Goal: Communication & Community: Ask a question

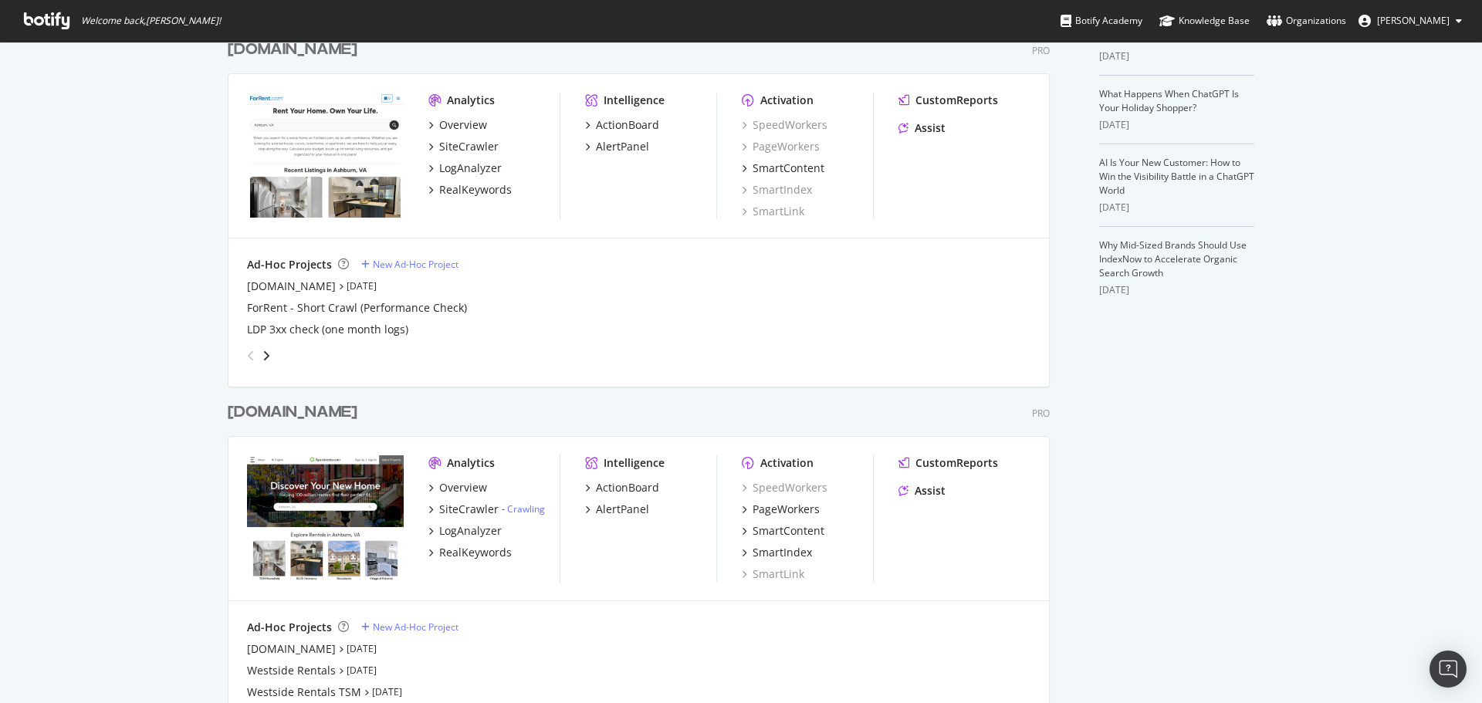
scroll to position [463, 0]
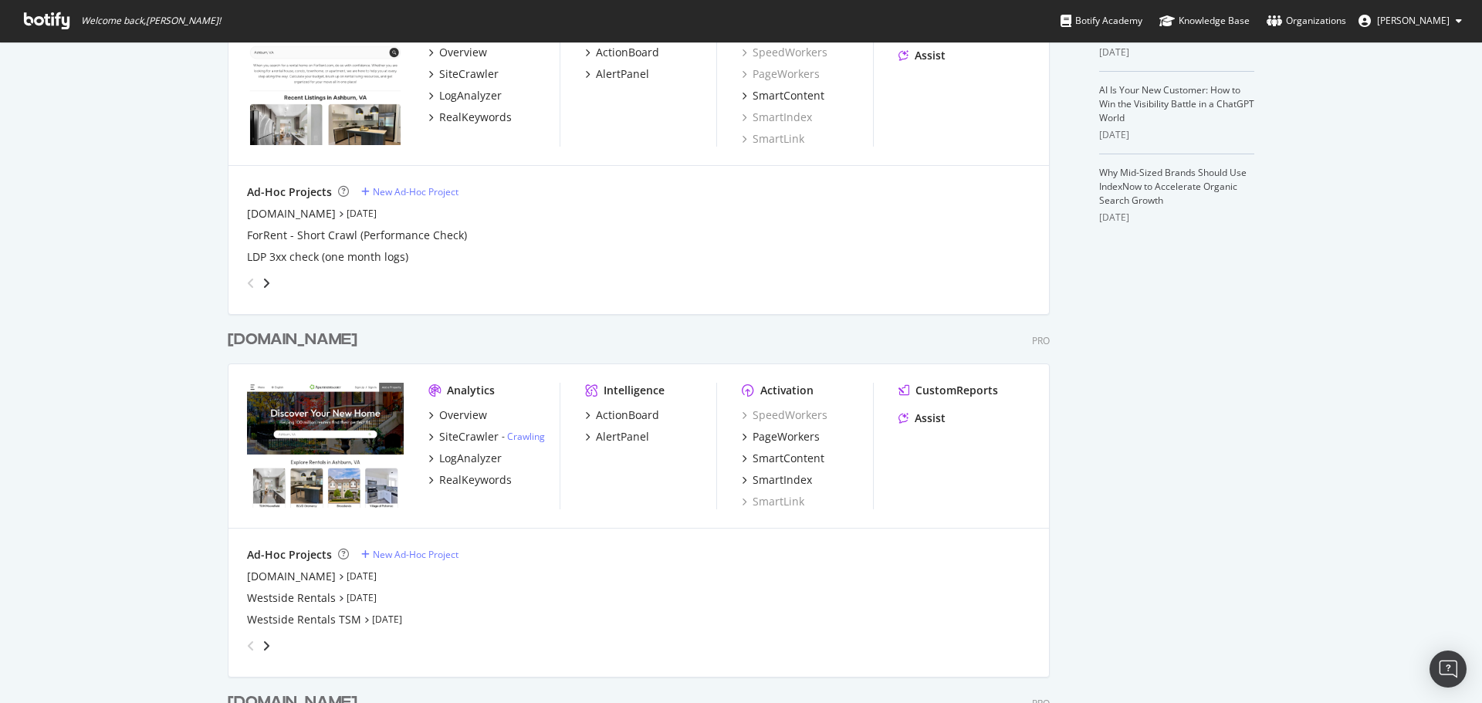
click at [306, 340] on div "[DOMAIN_NAME]" at bounding box center [293, 340] width 130 height 22
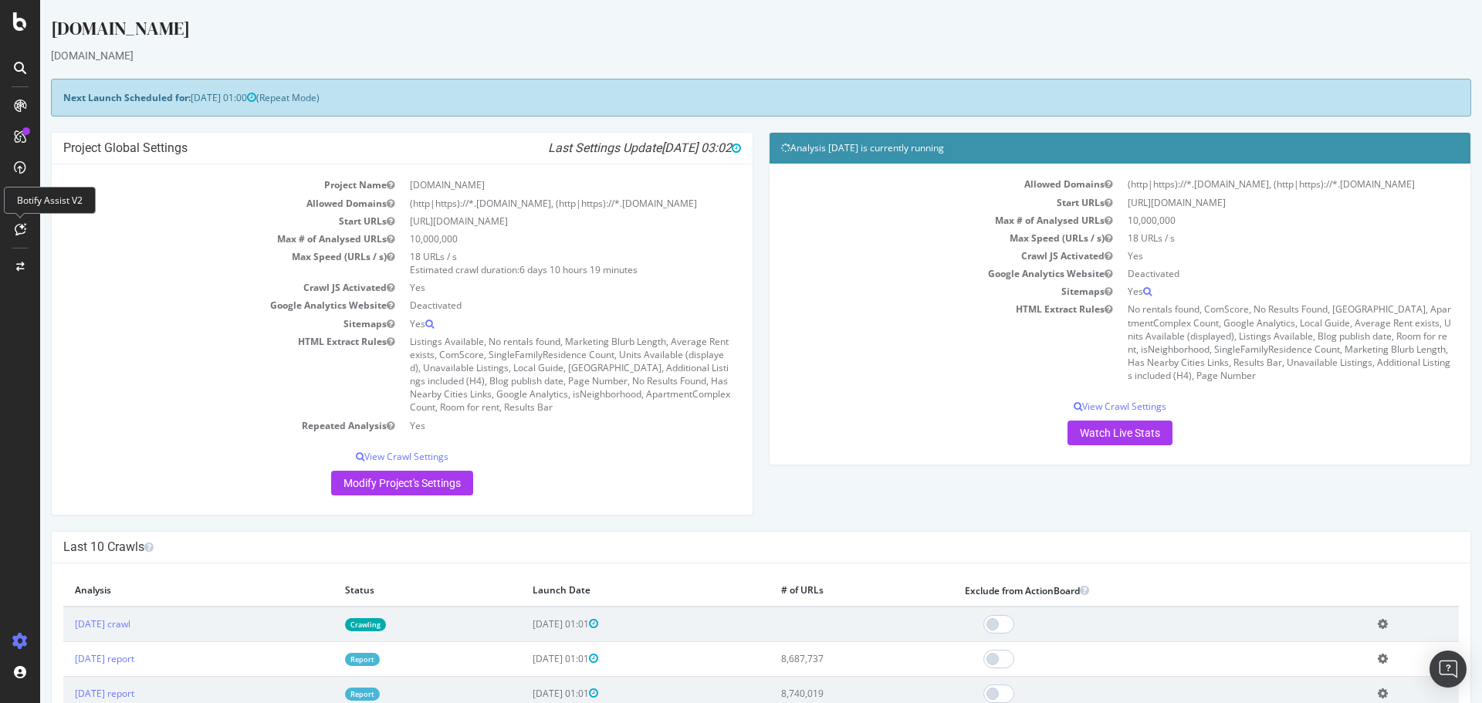
click at [23, 222] on div at bounding box center [20, 229] width 25 height 25
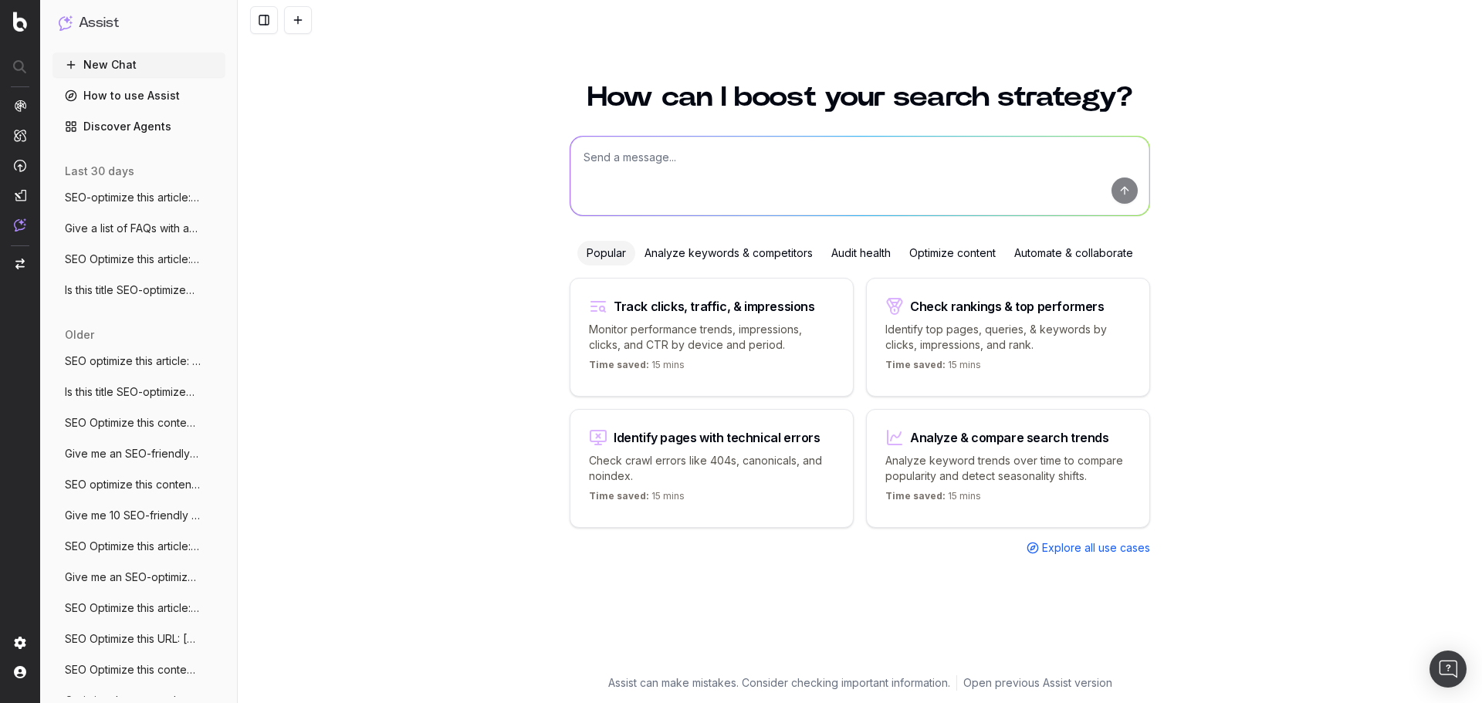
click at [696, 163] on textarea at bounding box center [859, 176] width 579 height 79
click at [732, 154] on textarea "SEO Optimize:" at bounding box center [859, 176] width 579 height 79
paste textarea "[URL][DOMAIN_NAME]"
type textarea "SEO Optimize: https://www.apartments.com/blog/creative-living-seven-art-distric…"
click at [1131, 190] on button "submit" at bounding box center [1124, 191] width 26 height 26
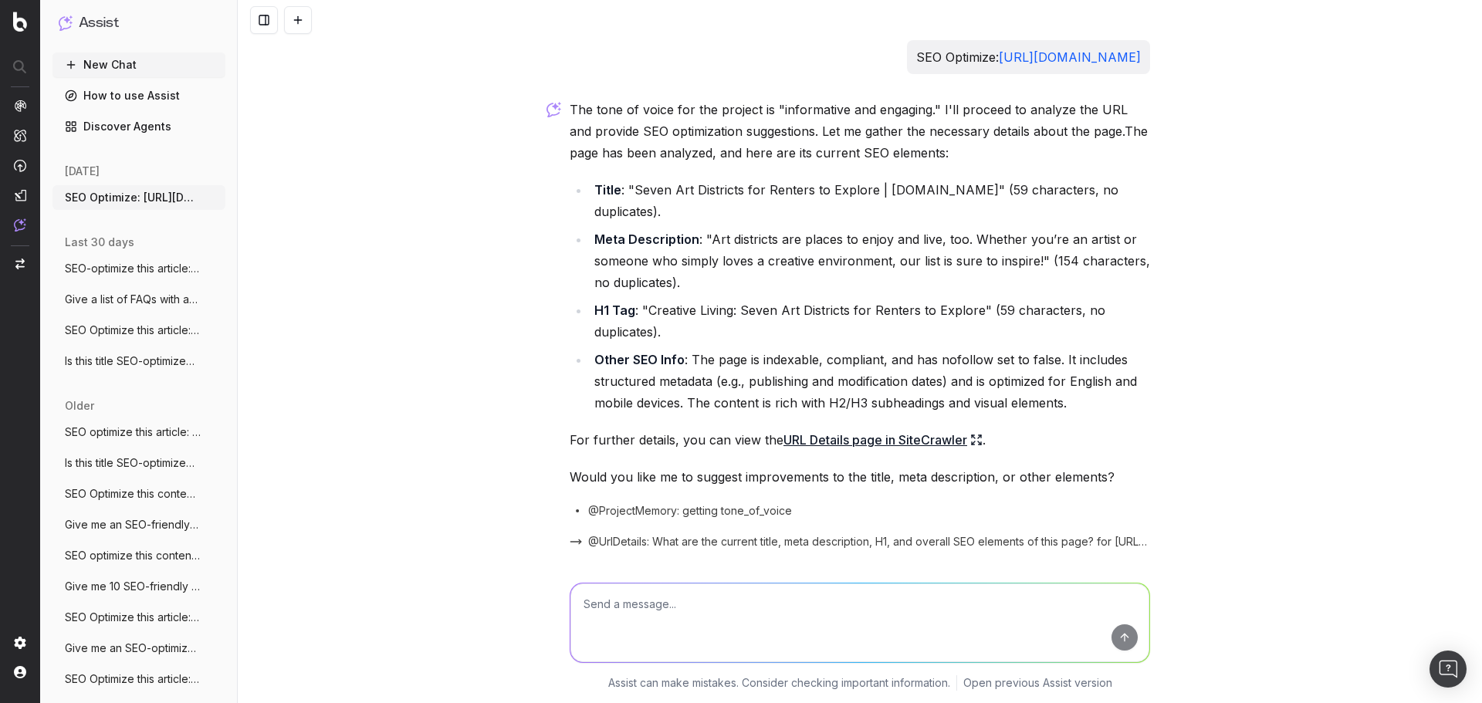
scroll to position [75, 0]
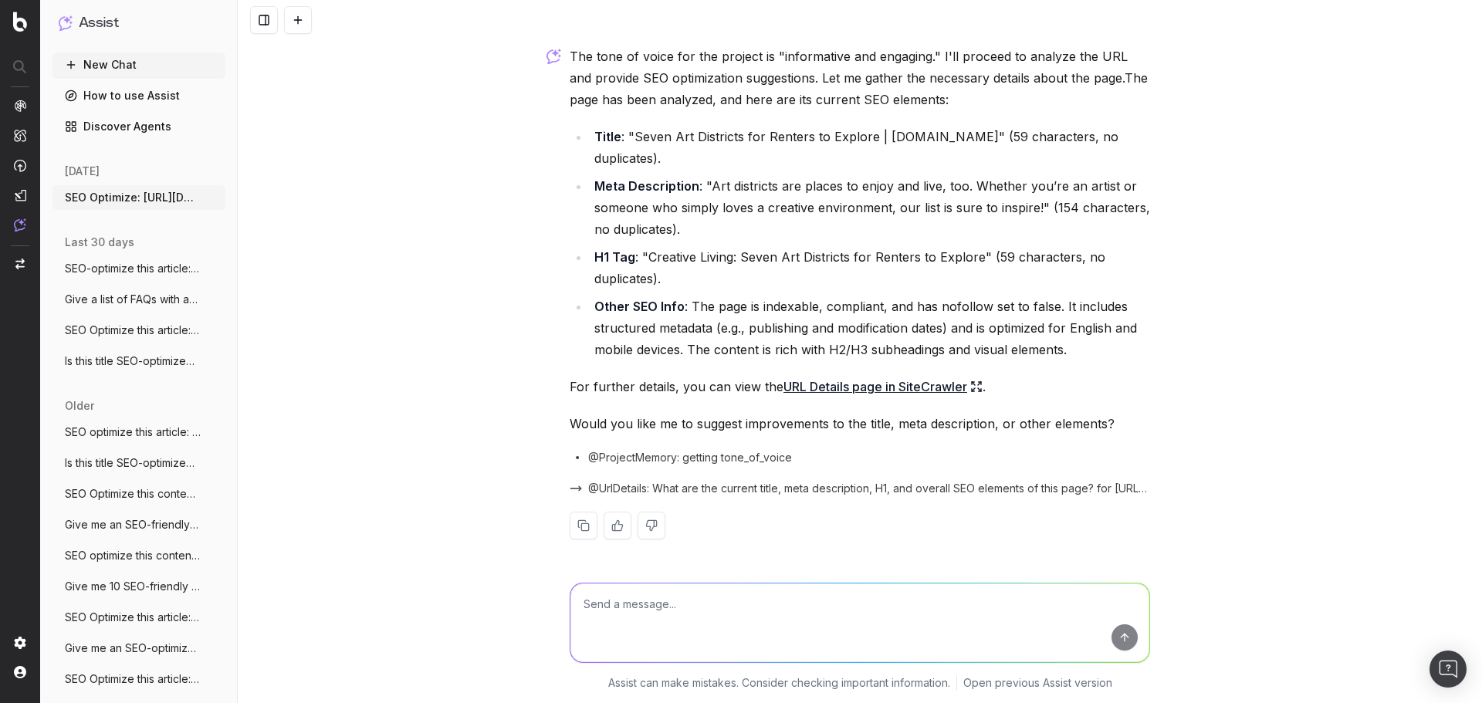
click at [708, 599] on textarea at bounding box center [859, 623] width 579 height 79
type textarea "Yes"
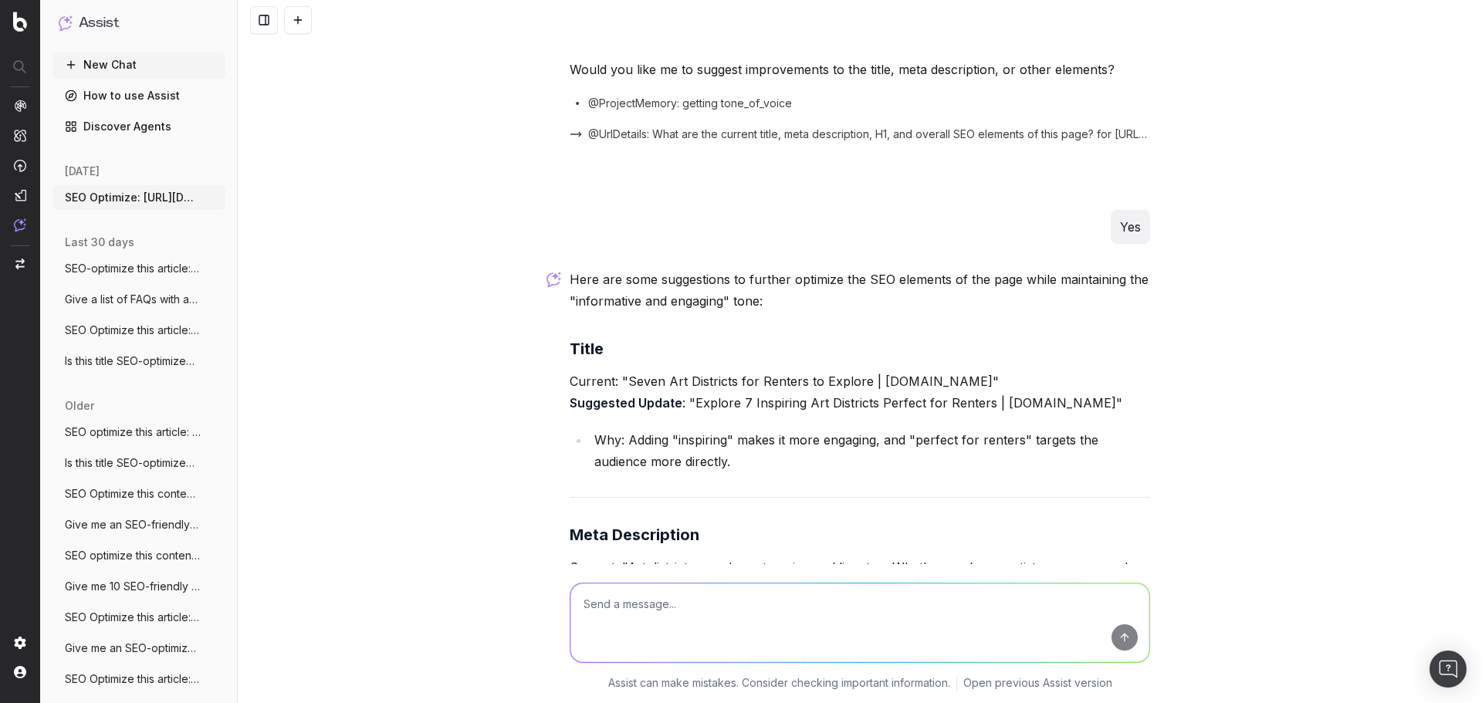
scroll to position [485, 0]
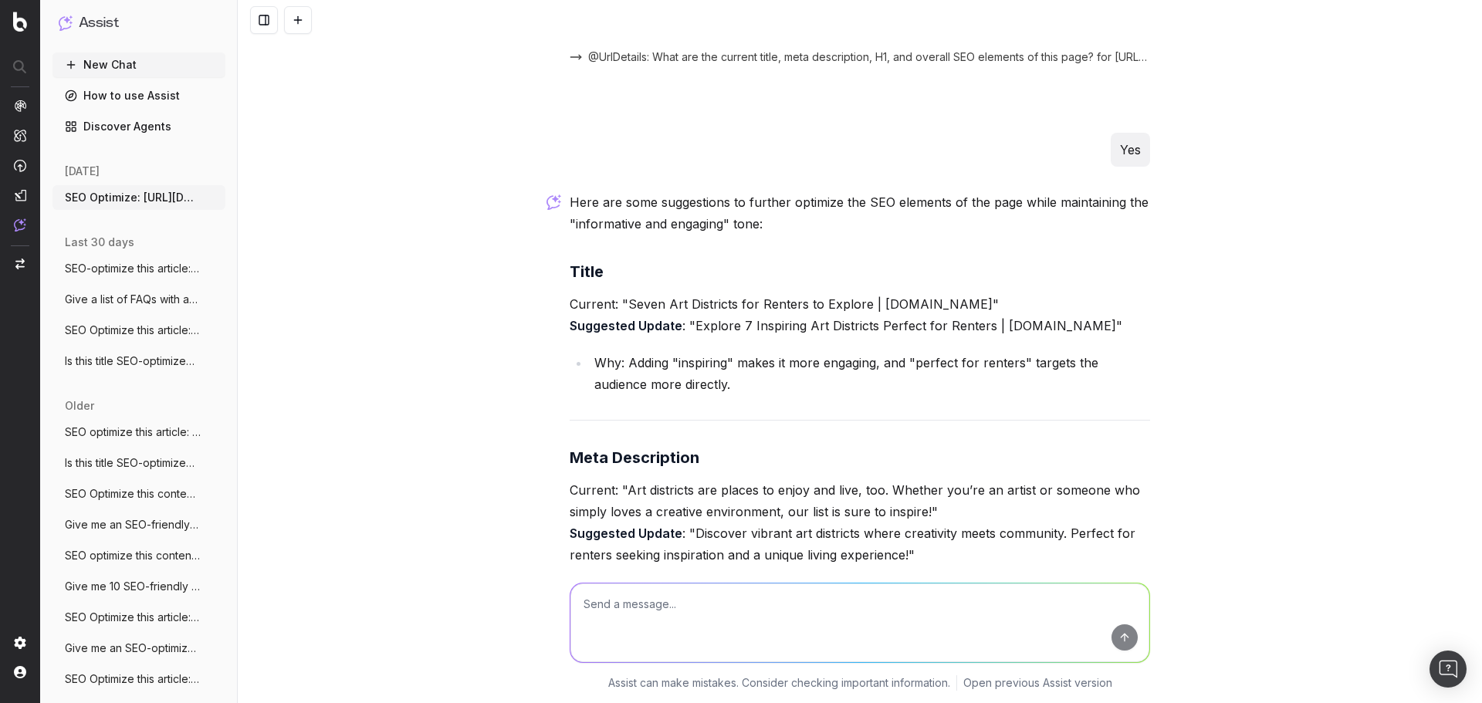
click at [682, 608] on textarea at bounding box center [859, 623] width 579 height 79
click at [692, 605] on textarea "SEO Optimize:" at bounding box center [859, 623] width 579 height 79
paste textarea "https://www.apartments.com/blog/5-most-affordable-neighborhoods-in-new-york-city"
type textarea "SEO Optimize: https://www.apartments.com/blog/5-most-affordable-neighborhoods-i…"
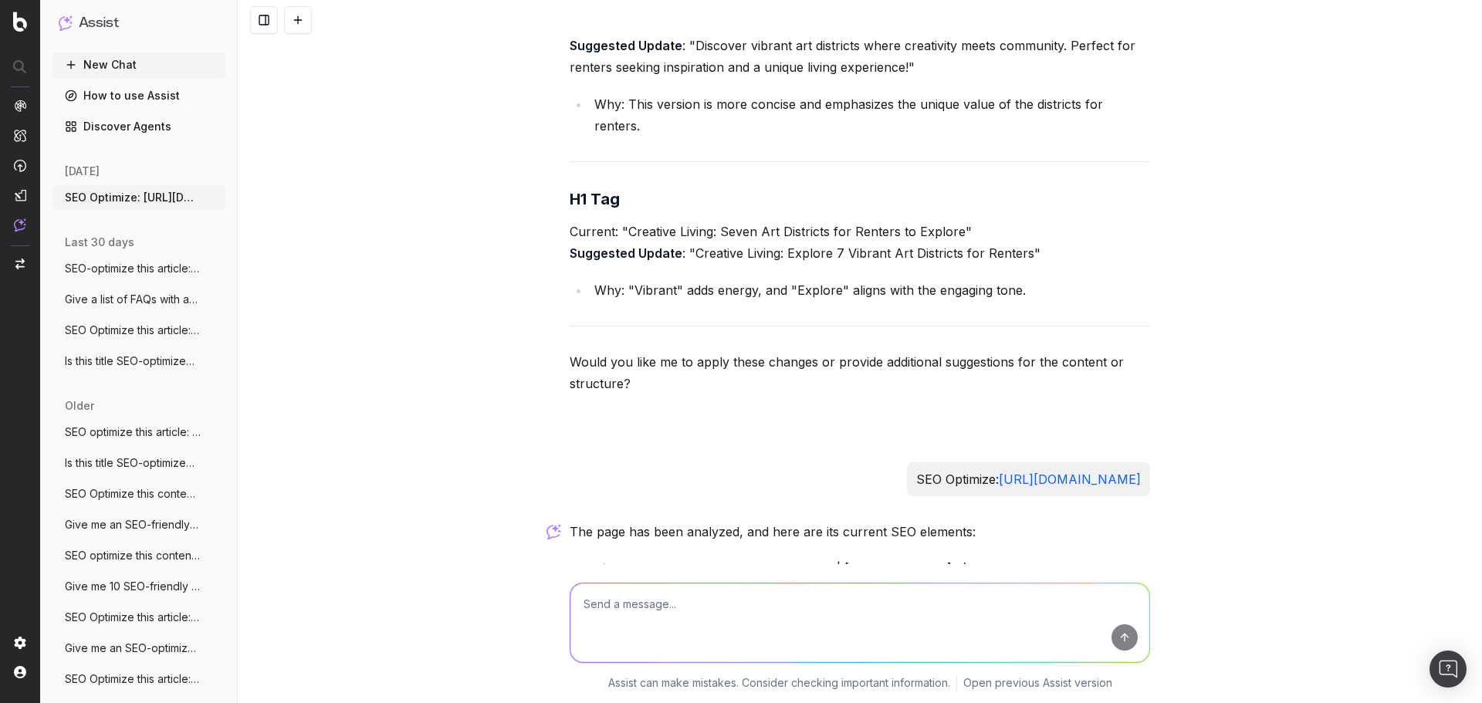
scroll to position [1457, 0]
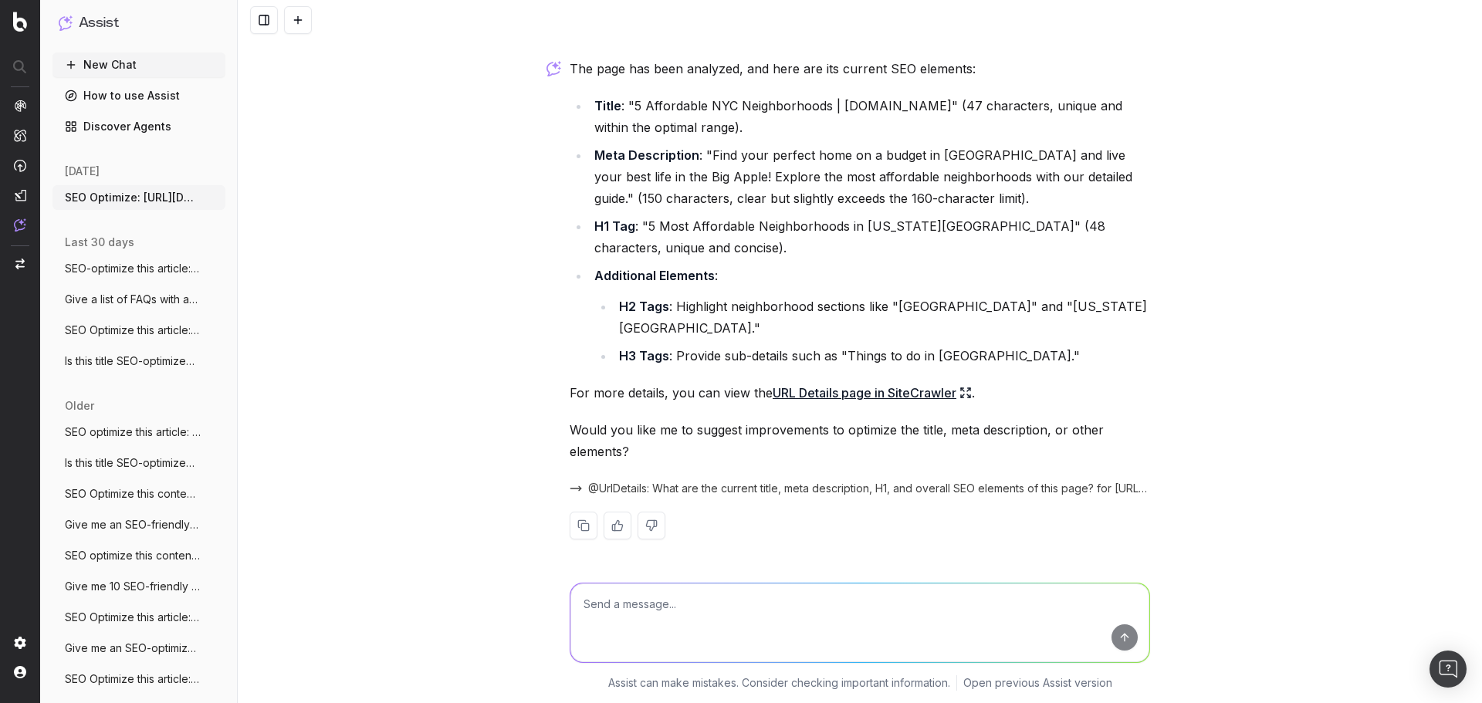
click at [692, 597] on textarea at bounding box center [859, 623] width 579 height 79
type textarea "Suggest improvements"
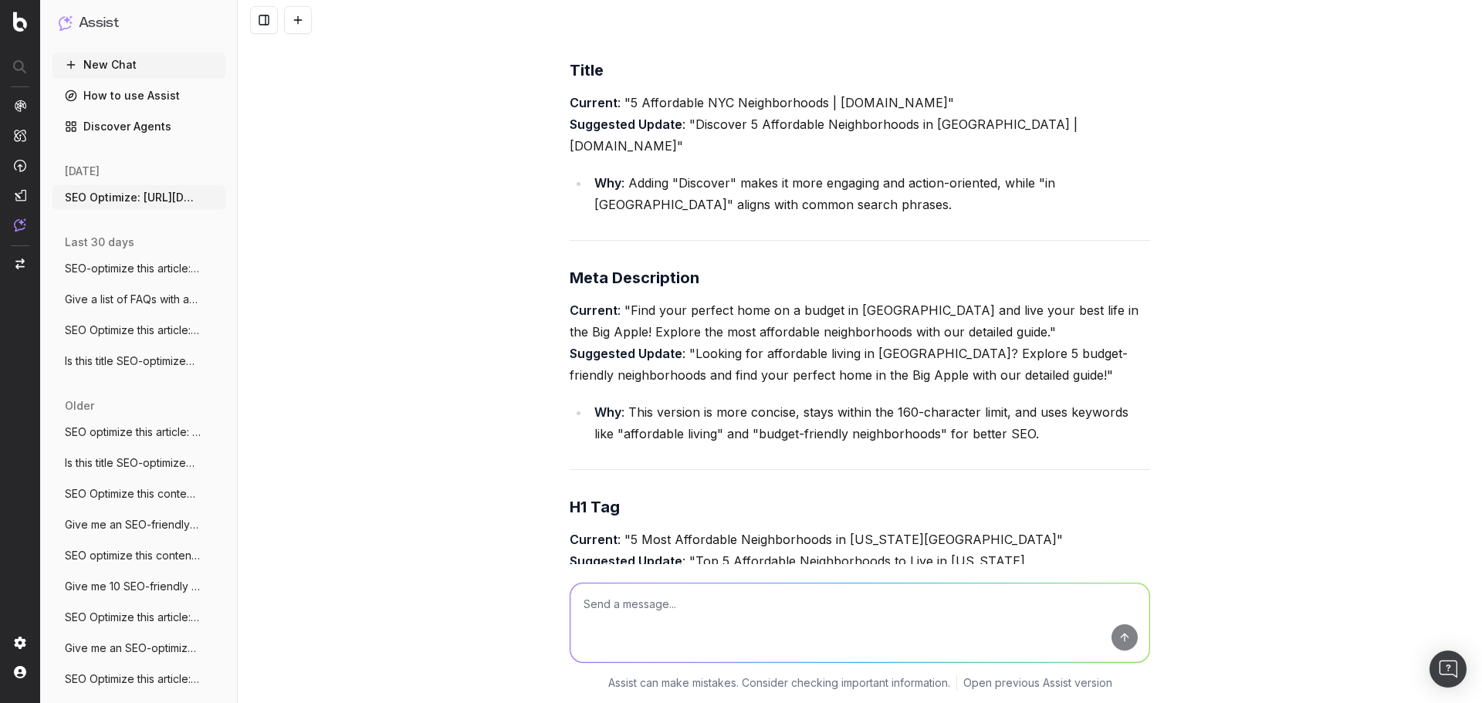
scroll to position [2090, 0]
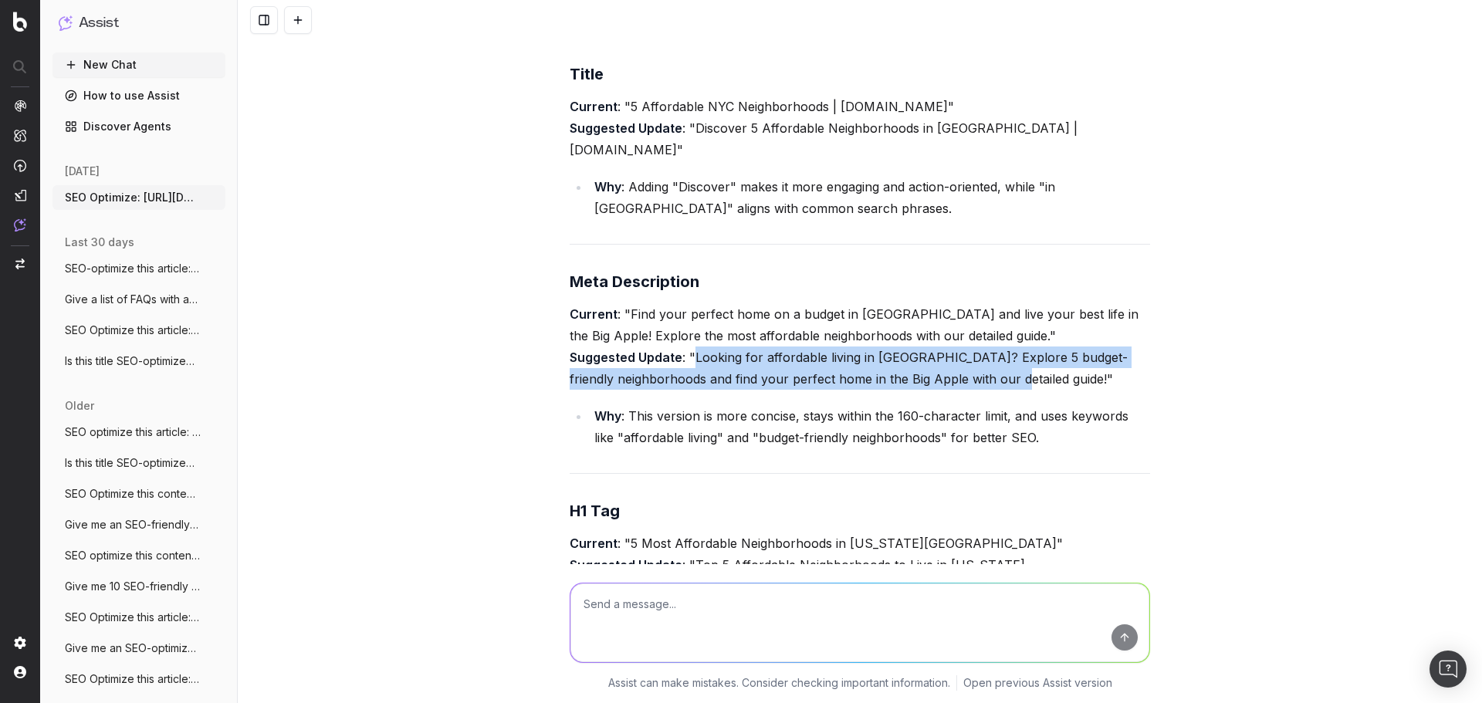
drag, startPoint x: 689, startPoint y: 359, endPoint x: 1050, endPoint y: 374, distance: 361.5
click at [1050, 374] on p "Current : "Find your perfect home on a budget in NYC and live your best life in…" at bounding box center [860, 346] width 580 height 86
copy p "Looking for affordable living in NYC? Explore 5 budget-friendly neighborhoods a…"
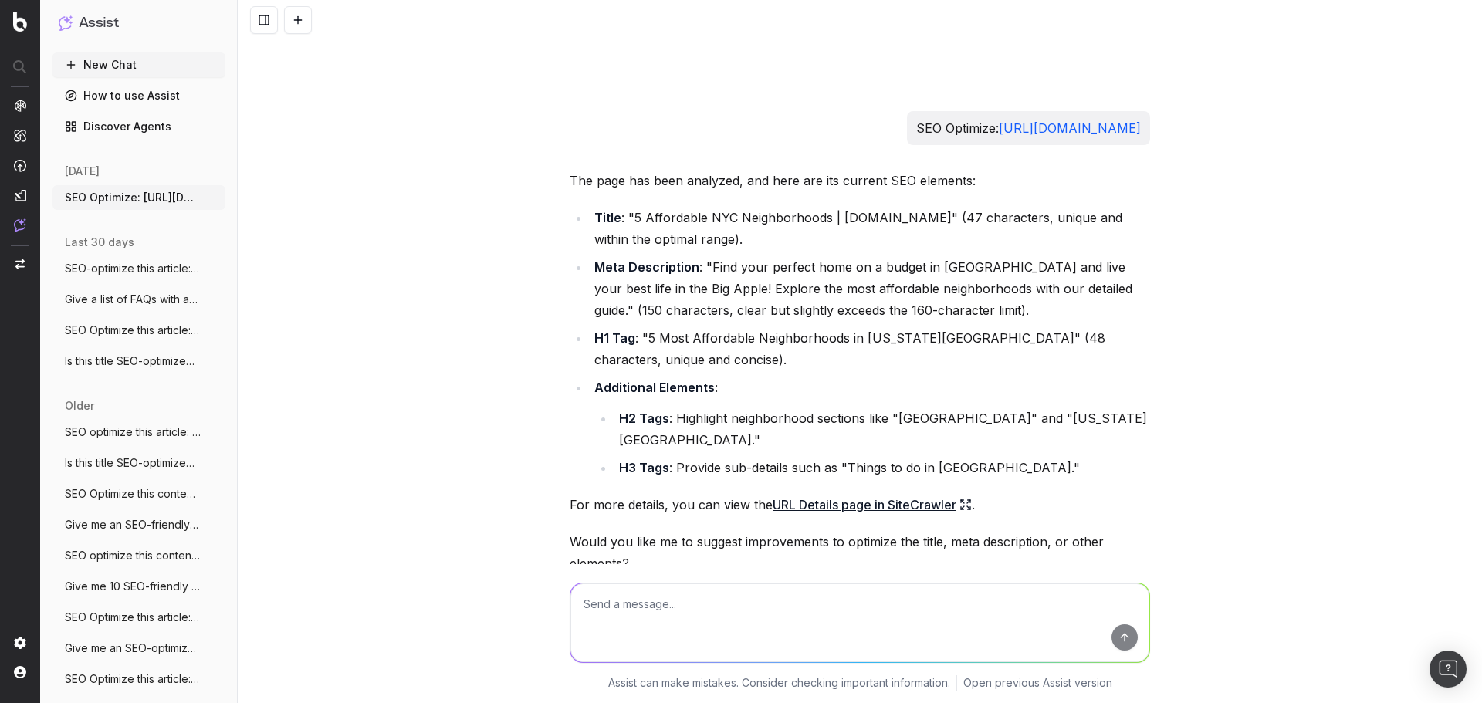
scroll to position [1318, 0]
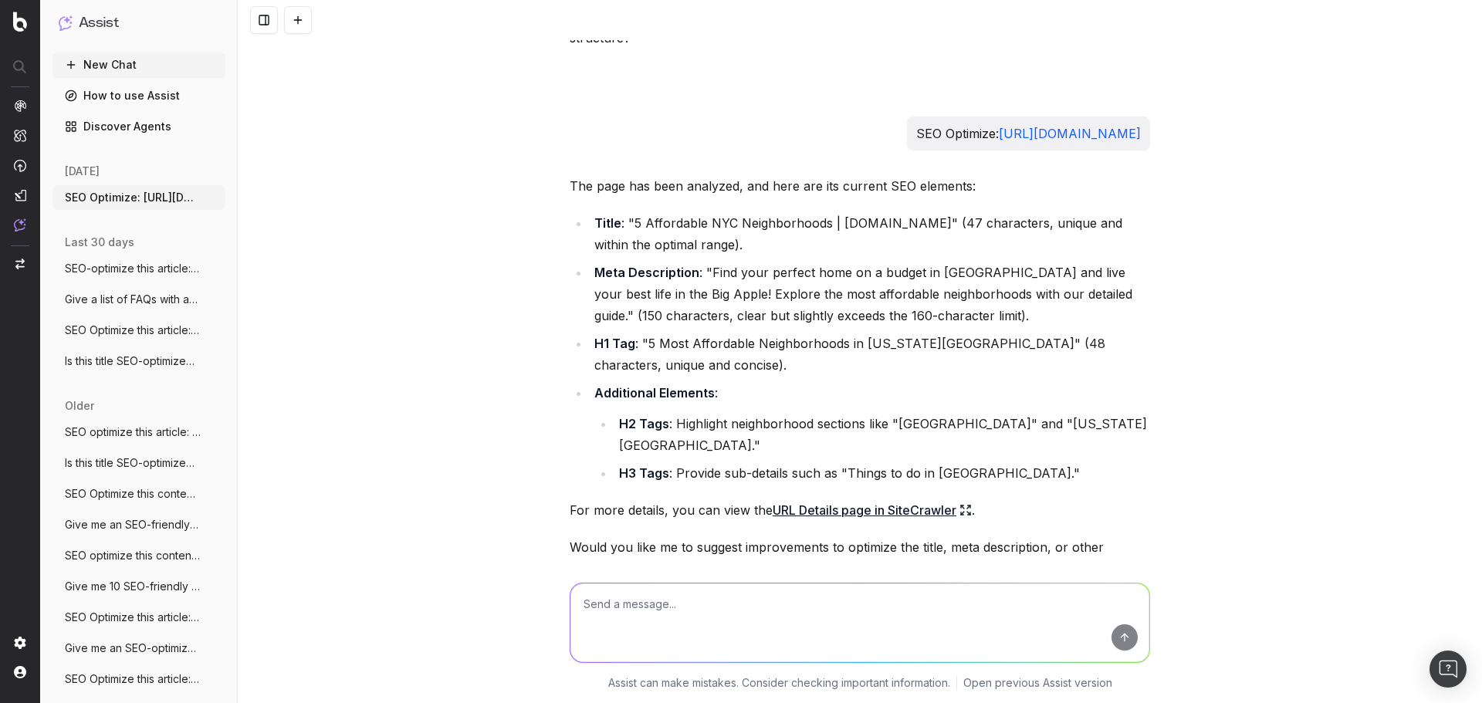
click at [688, 601] on textarea at bounding box center [859, 623] width 579 height 79
click at [715, 603] on textarea "SEO Optimize:" at bounding box center [859, 623] width 579 height 79
paste textarea "https://www.apartments.com/blog/five-most-affordable-neighborhoods-in-el-paso-tx"
type textarea "SEO Optimize: https://www.apartments.com/blog/five-most-affordable-neighborhood…"
click at [1121, 639] on button "submit" at bounding box center [1124, 637] width 26 height 26
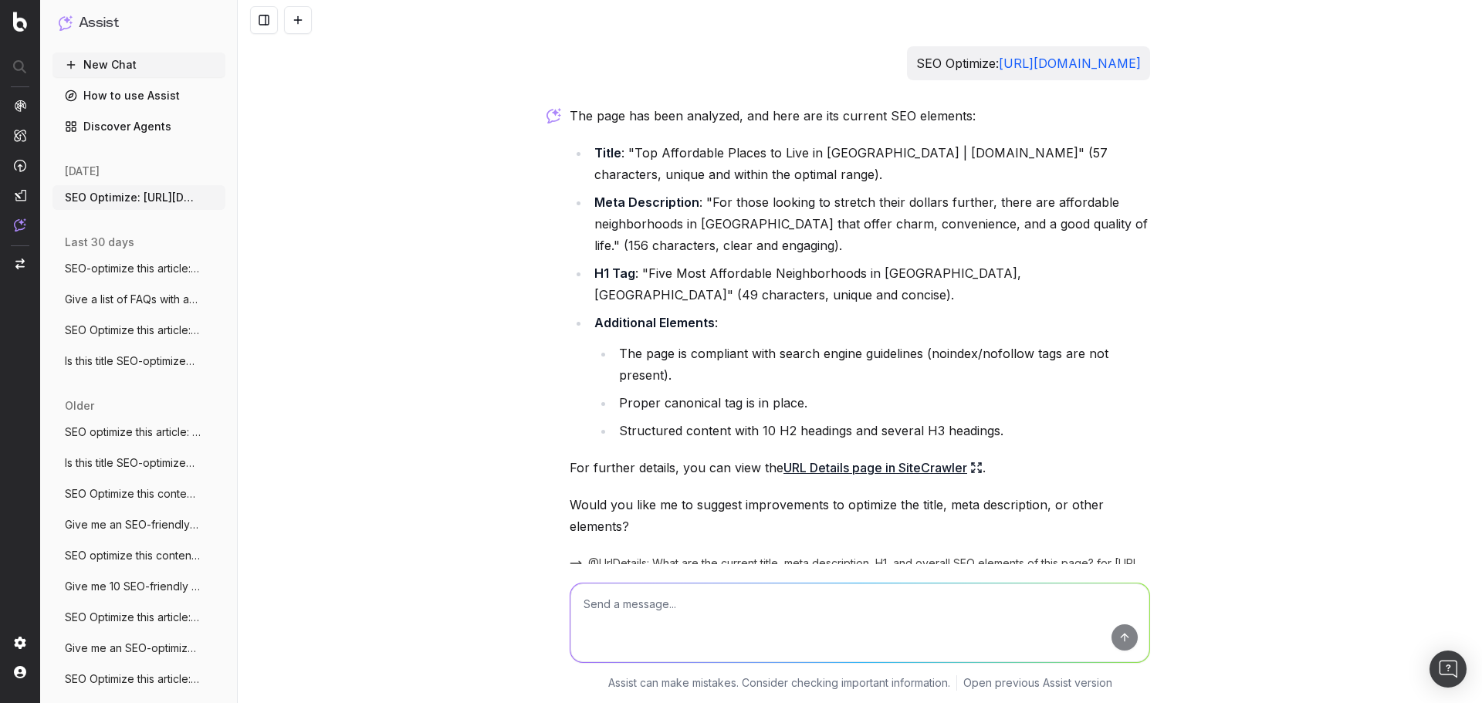
scroll to position [2936, 0]
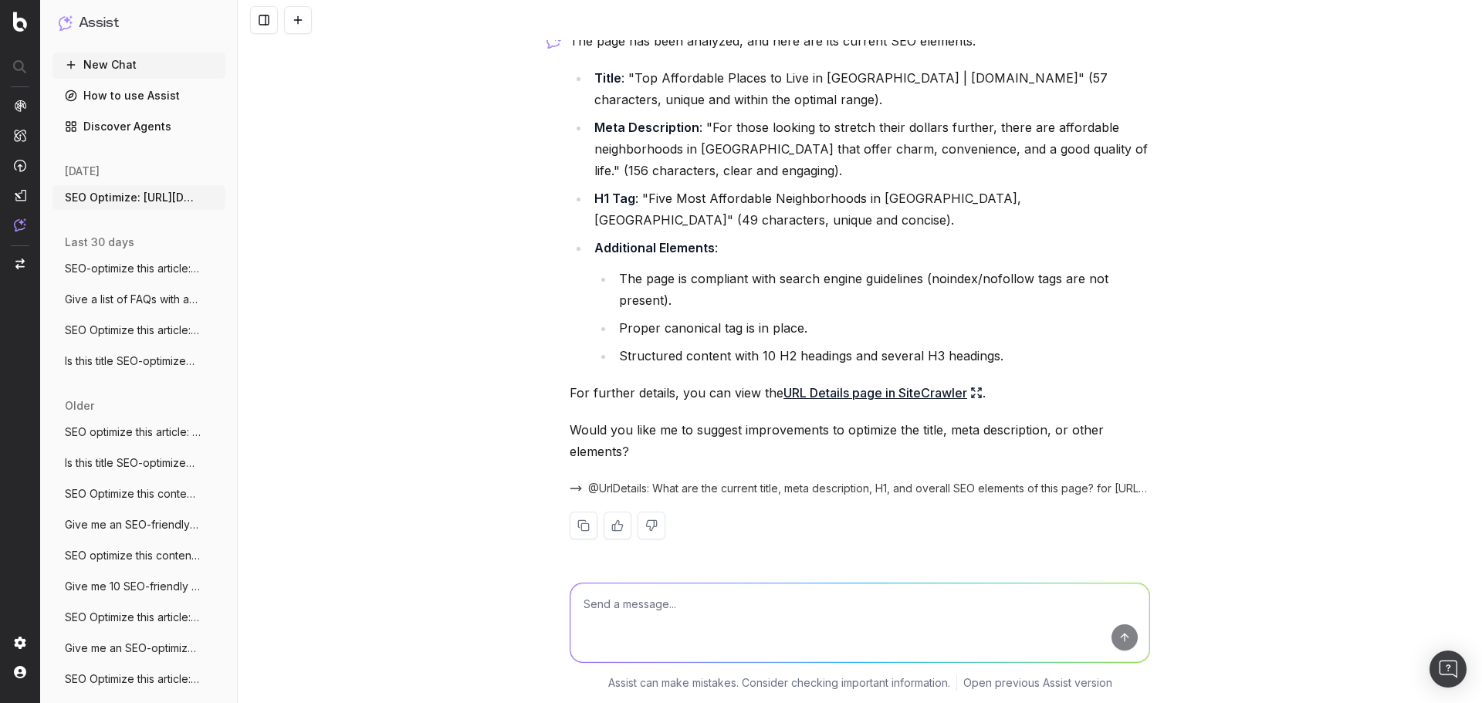
click at [699, 611] on textarea at bounding box center [859, 623] width 579 height 79
type textarea "Suggest improvements"
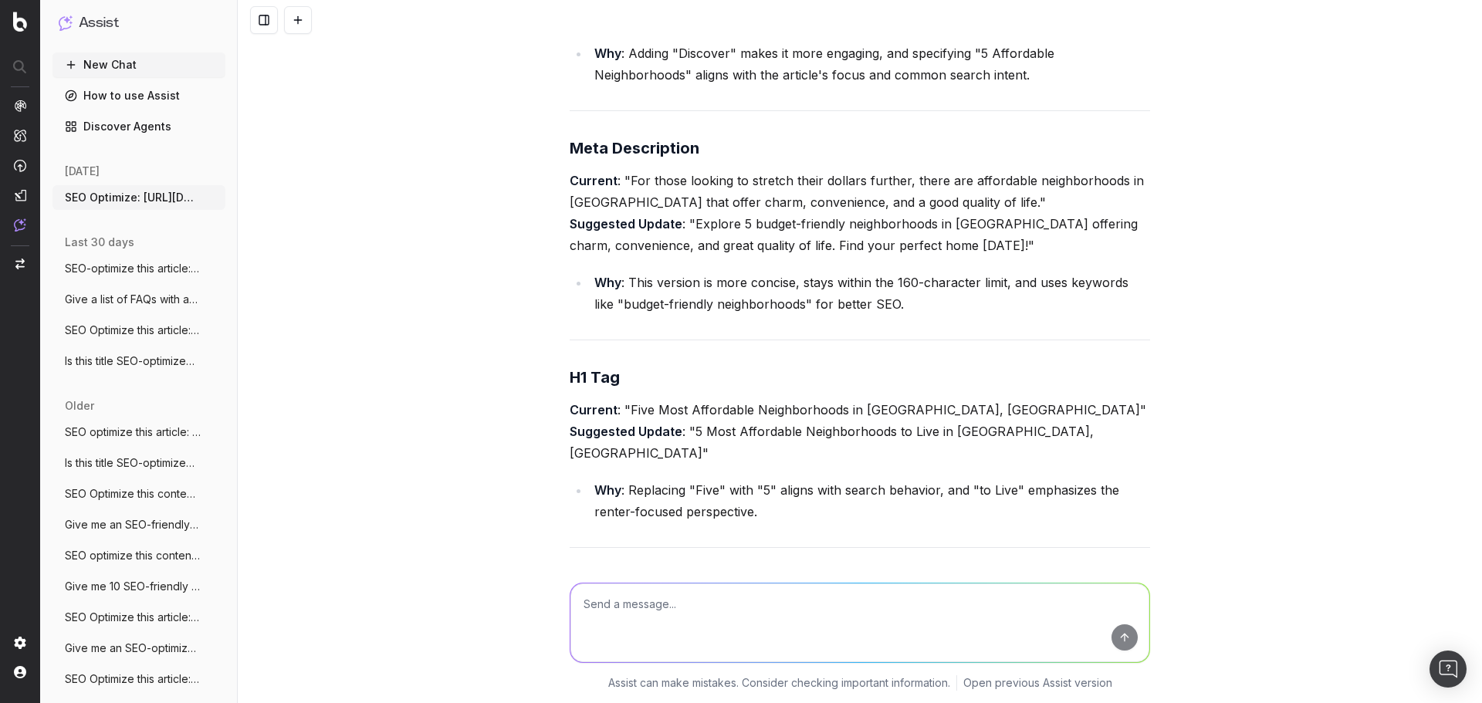
scroll to position [3723, 0]
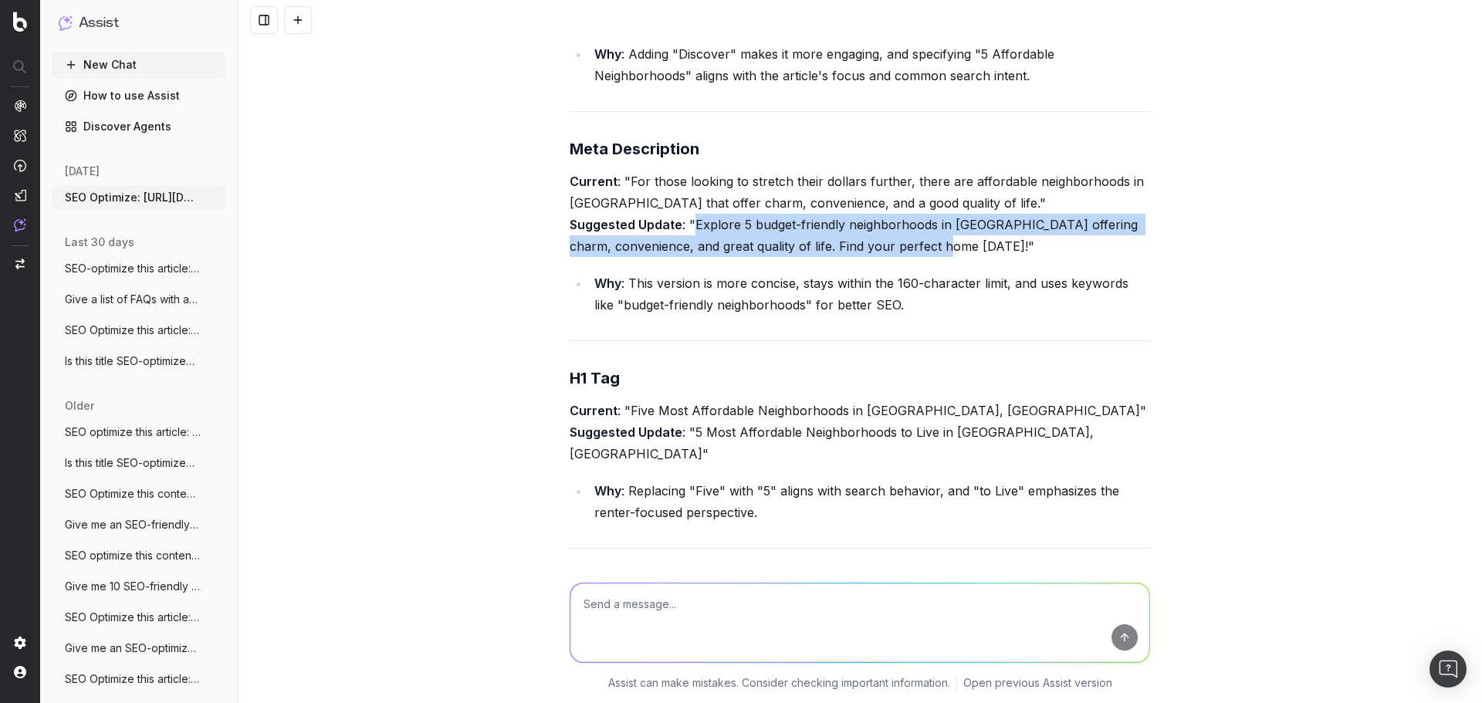
drag, startPoint x: 688, startPoint y: 205, endPoint x: 963, endPoint y: 223, distance: 275.3
click at [963, 223] on p "Current : "For those looking to stretch their dollars further, there are afford…" at bounding box center [860, 214] width 580 height 86
copy p "Explore 5 budget-friendly neighborhoods in El Paso offering charm, convenience,…"
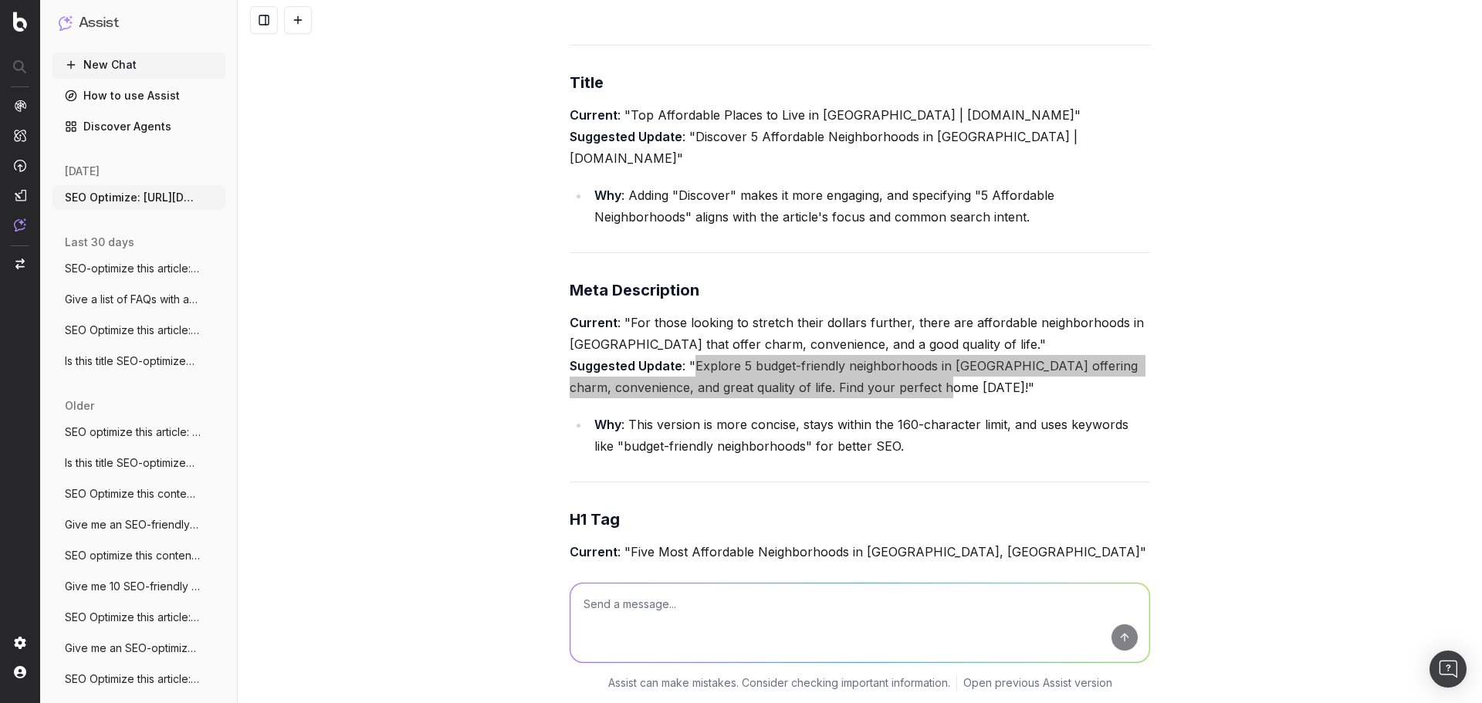
scroll to position [3492, 0]
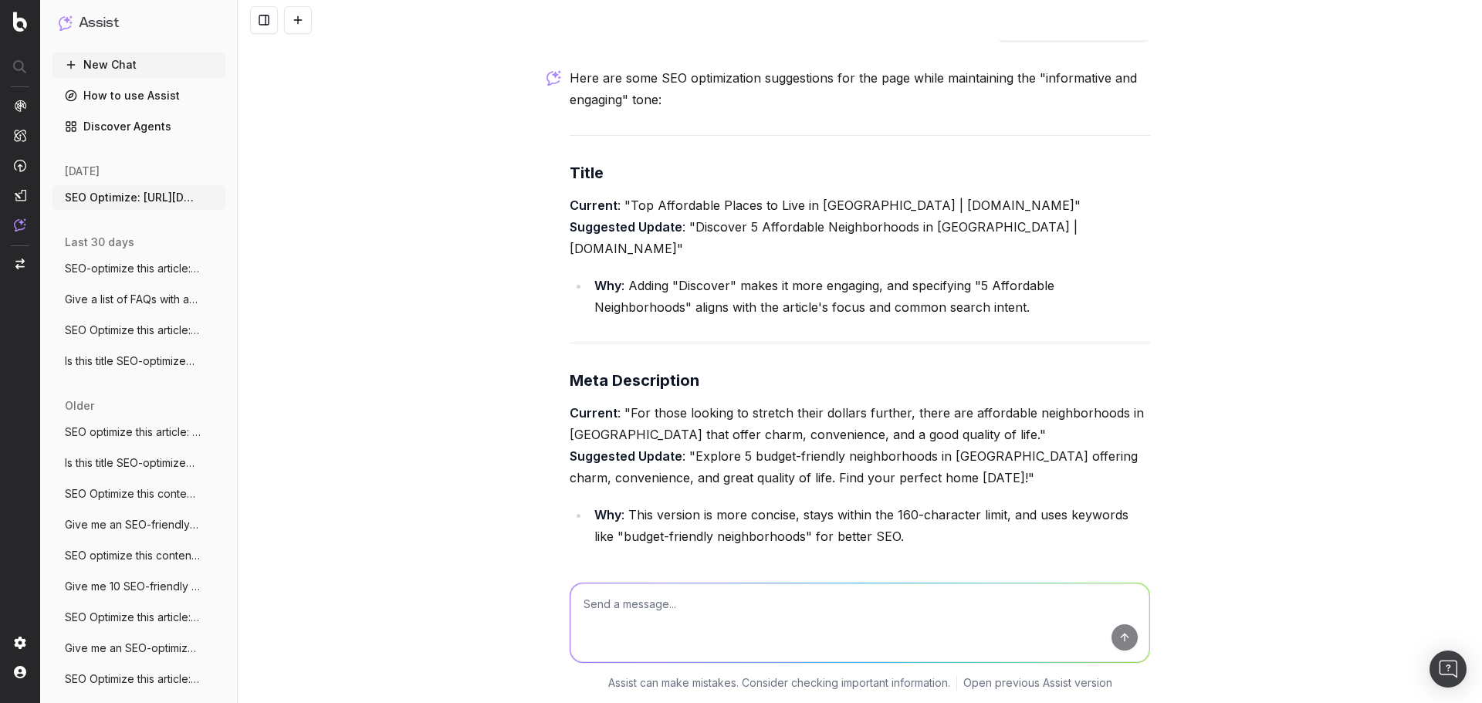
click at [725, 619] on textarea at bounding box center [859, 623] width 579 height 79
click at [693, 601] on textarea "SEO Optimize this" at bounding box center [859, 623] width 579 height 79
paste textarea "https://www.apartments.com/blog/how-to-file-a-renters-insurance-claim-step-by-s…"
type textarea "SEO Optimize this: https://www.apartments.com/blog/how-to-file-a-renters-insura…"
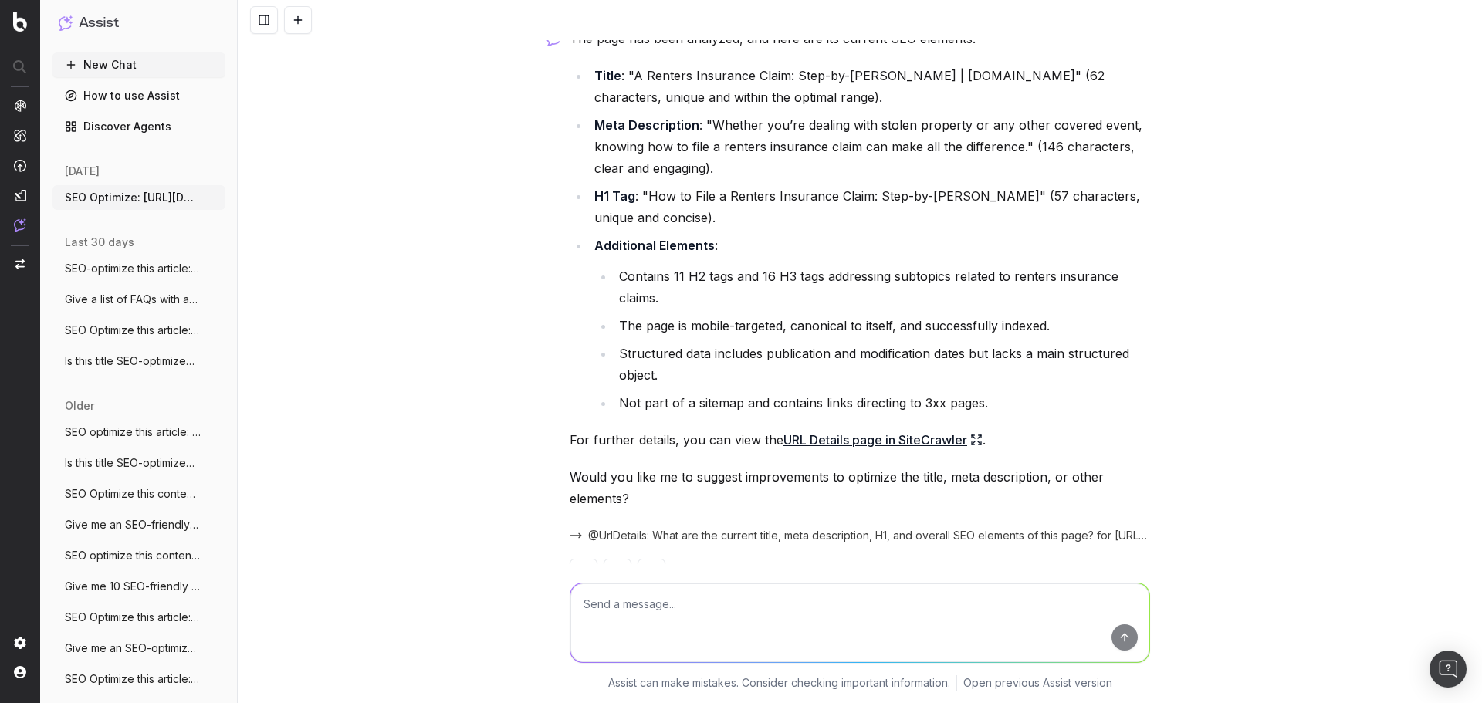
scroll to position [4464, 0]
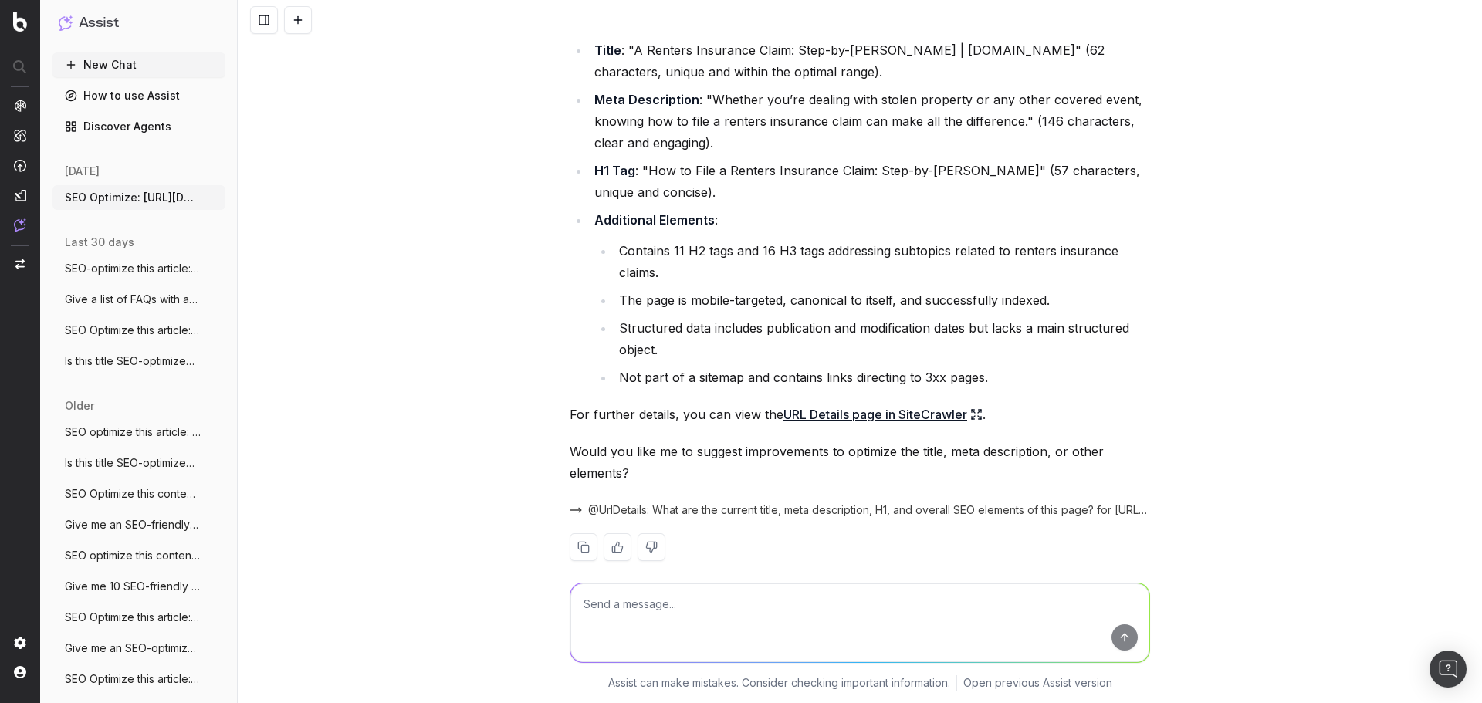
click at [675, 608] on textarea at bounding box center [859, 623] width 579 height 79
type textarea "Suggest improvements"
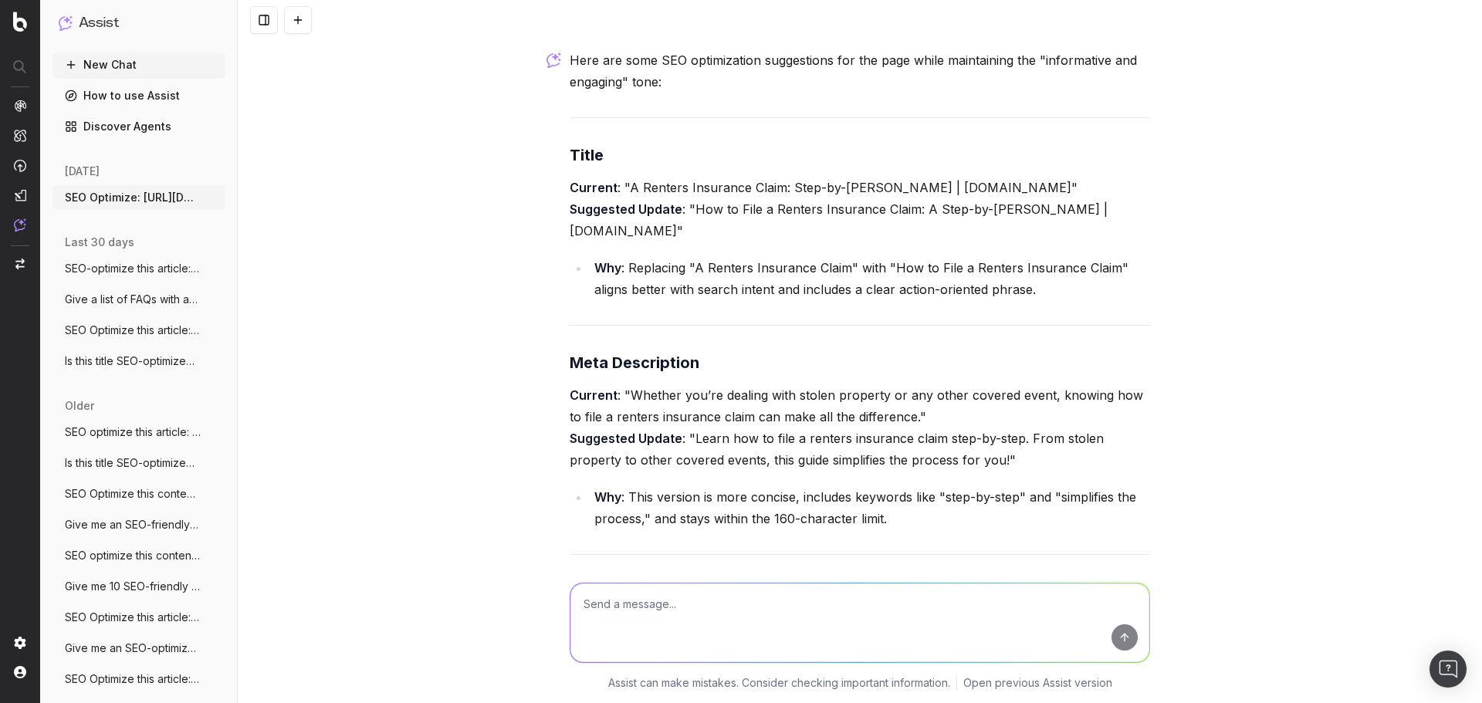
scroll to position [5063, 0]
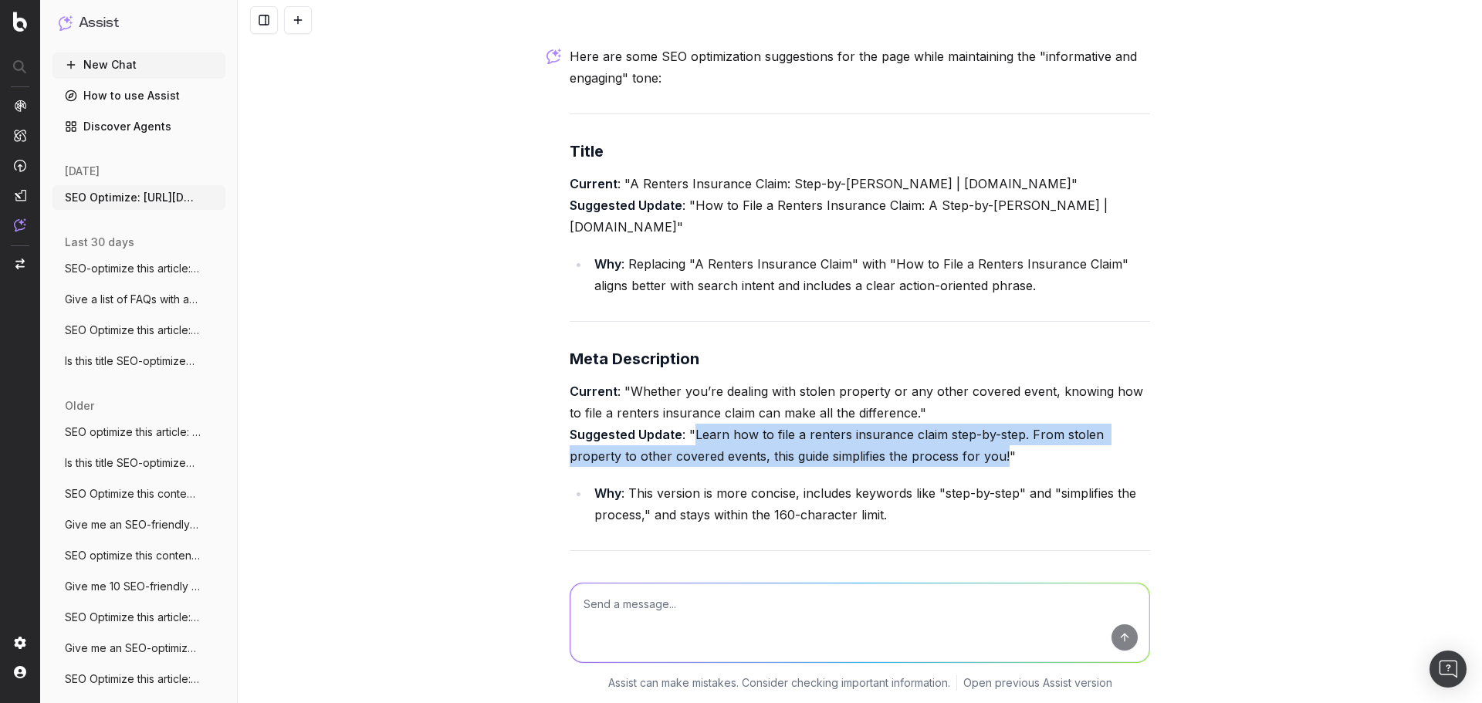
drag, startPoint x: 687, startPoint y: 415, endPoint x: 948, endPoint y: 431, distance: 261.4
click at [948, 431] on p "Current : "Whether you’re dealing with stolen property or any other covered eve…" at bounding box center [860, 424] width 580 height 86
copy p "Learn how to file a renters insurance claim step-by-step. From stolen property …"
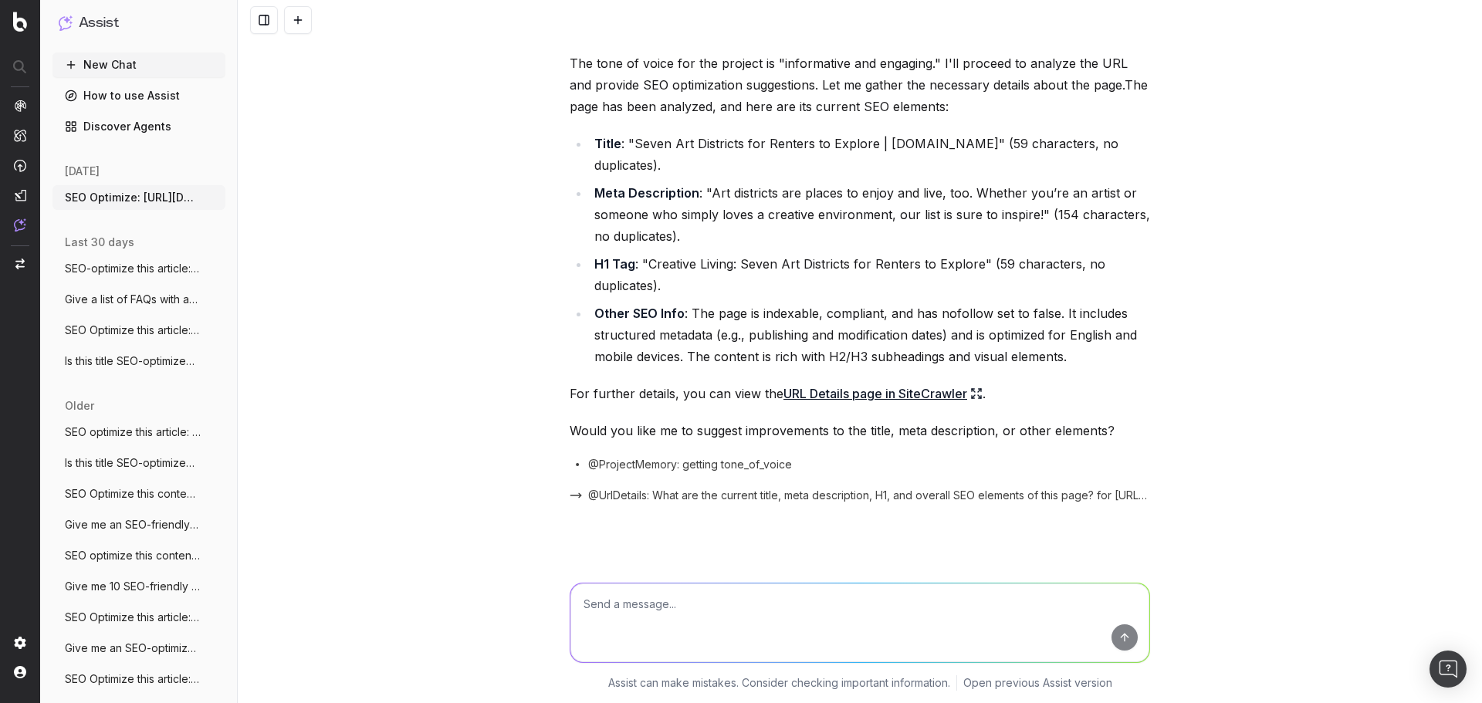
scroll to position [0, 0]
